Goal: Task Accomplishment & Management: Manage account settings

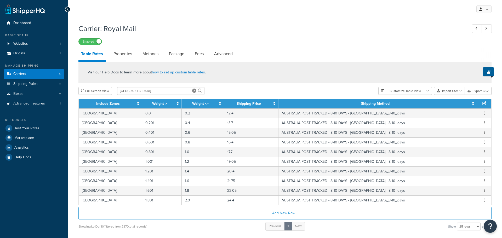
select select "25"
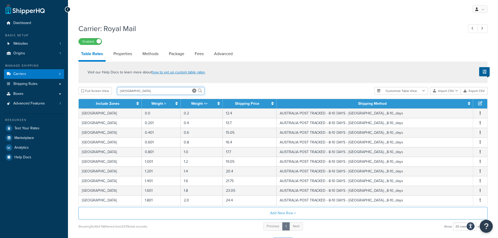
click at [163, 95] on input "australia" at bounding box center [160, 91] width 87 height 8
click at [44, 73] on link "Carriers 4" at bounding box center [34, 74] width 60 height 10
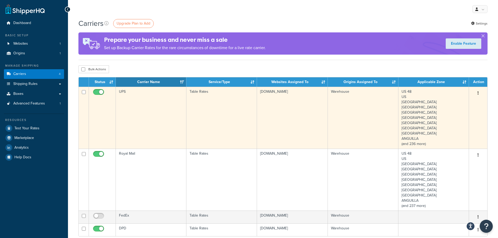
click at [480, 92] on button "button" at bounding box center [477, 93] width 7 height 8
click at [467, 103] on link "Edit" at bounding box center [456, 103] width 41 height 11
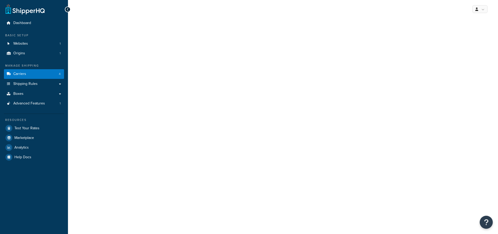
select select "25"
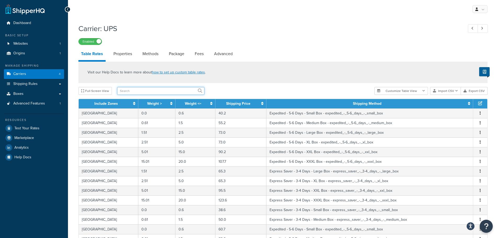
click at [138, 94] on input "text" at bounding box center [160, 91] width 87 height 8
type input "[GEOGRAPHIC_DATA]"
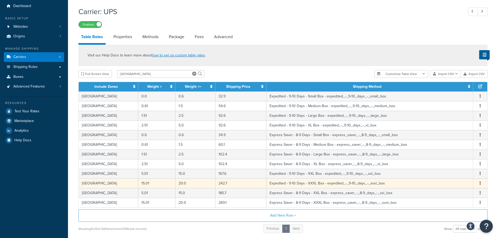
scroll to position [26, 0]
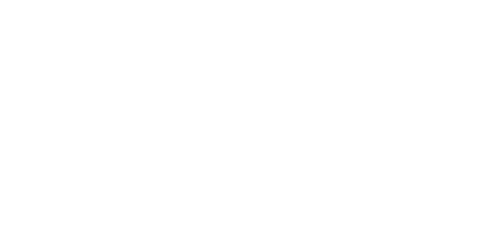
select select "25"
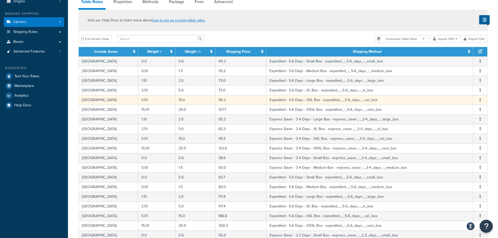
scroll to position [52, 0]
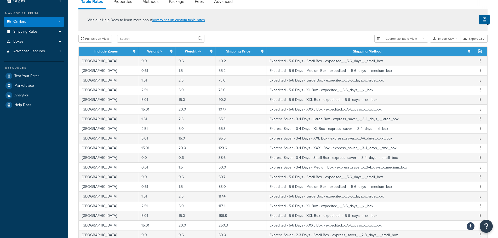
click at [146, 44] on div "Visit our Help Docs to learn more about how to set up custom table rates . Full…" at bounding box center [282, 166] width 417 height 315
click at [145, 41] on input "text" at bounding box center [160, 39] width 87 height 8
type input "australia"
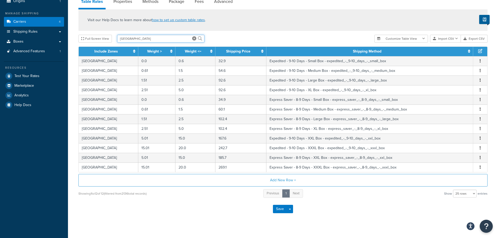
click at [150, 42] on input "australia" at bounding box center [160, 39] width 87 height 8
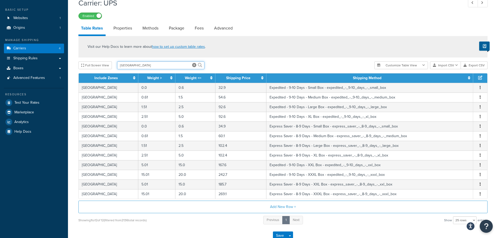
scroll to position [0, 0]
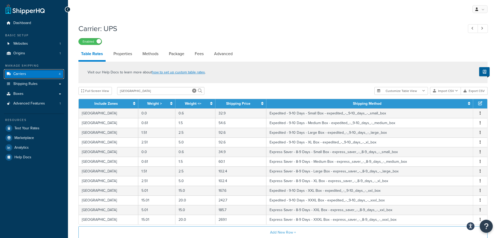
click at [18, 76] on span "Carriers" at bounding box center [19, 74] width 13 height 4
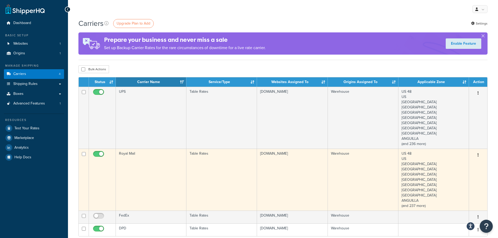
click at [477, 154] on button "button" at bounding box center [477, 155] width 7 height 8
click at [467, 161] on link "Edit" at bounding box center [456, 165] width 41 height 11
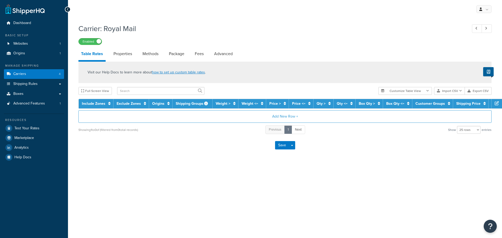
select select "25"
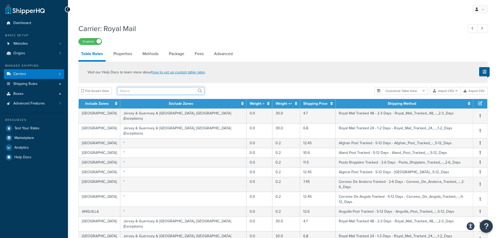
click at [152, 89] on input "text" at bounding box center [160, 91] width 87 height 8
type input "[GEOGRAPHIC_DATA]"
